Goal: Navigation & Orientation: Understand site structure

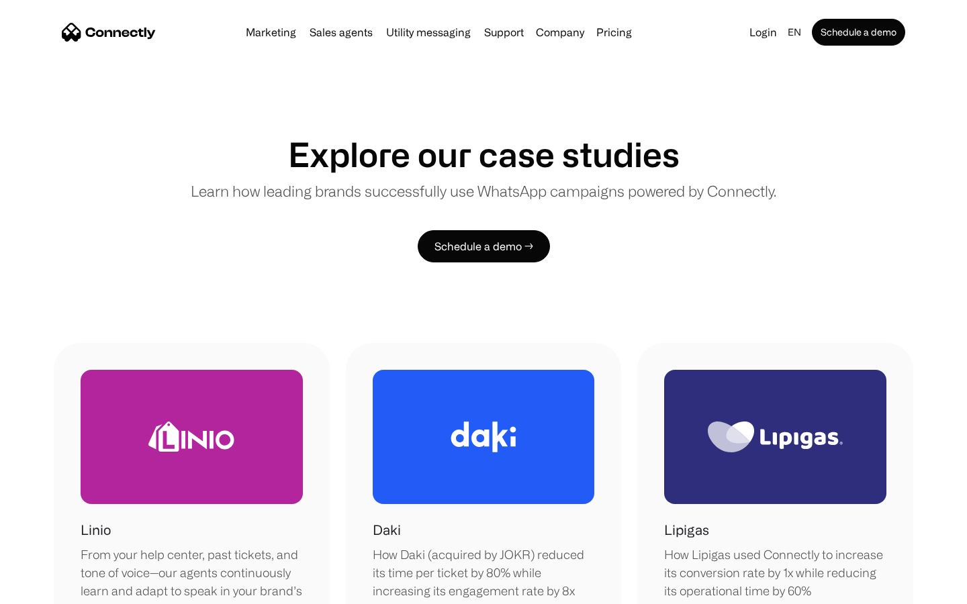
scroll to position [1133, 0]
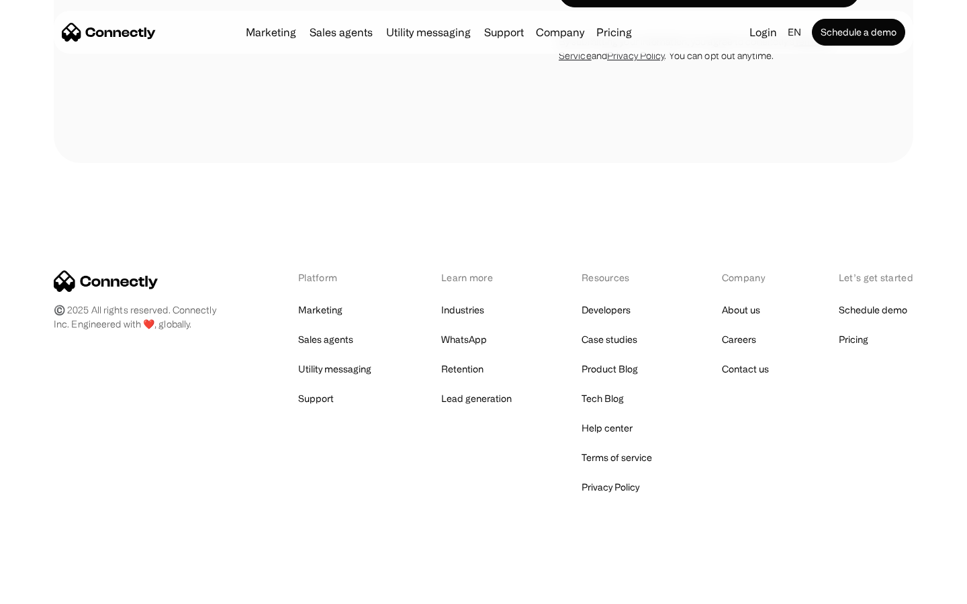
scroll to position [4100, 0]
